Goal: Task Accomplishment & Management: Manage account settings

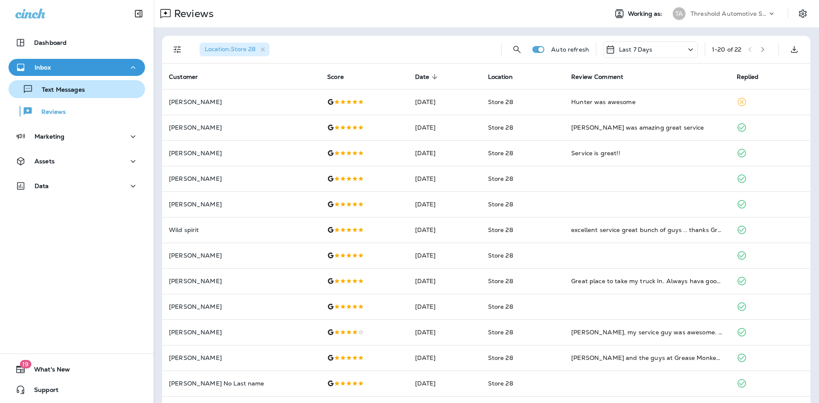
click at [57, 88] on p "Text Messages" at bounding box center [59, 90] width 52 height 8
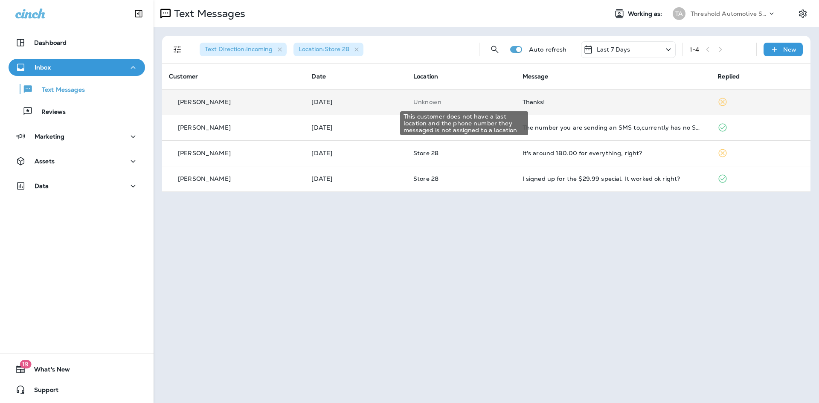
click at [500, 100] on p "Unknown" at bounding box center [461, 102] width 96 height 7
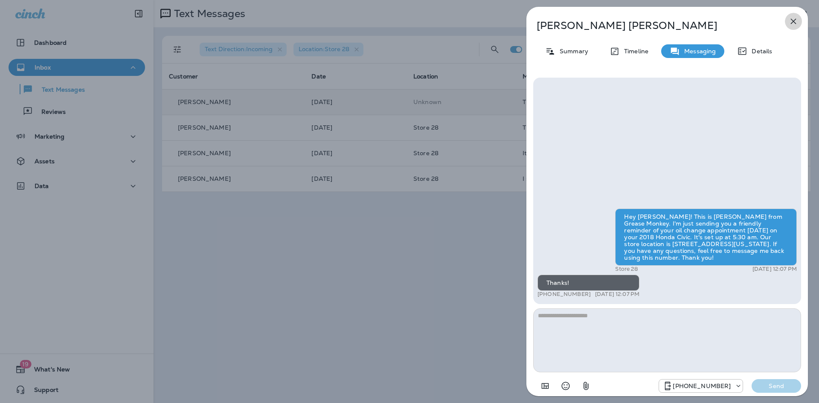
click at [796, 24] on icon "button" at bounding box center [793, 21] width 10 height 10
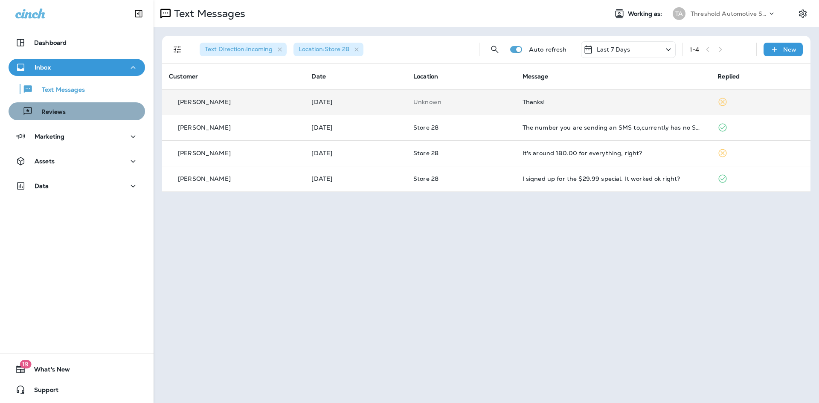
click at [87, 106] on div "Reviews" at bounding box center [77, 111] width 130 height 13
